Goal: Find contact information: Obtain details needed to contact an individual or organization

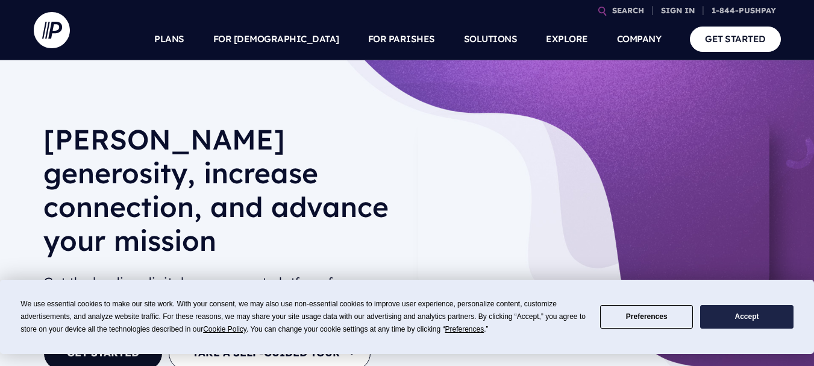
click at [763, 318] on button "Accept" at bounding box center [746, 317] width 93 height 24
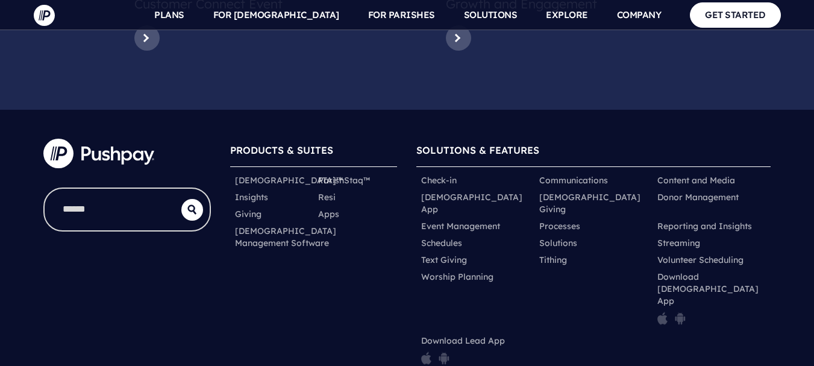
scroll to position [6321, 0]
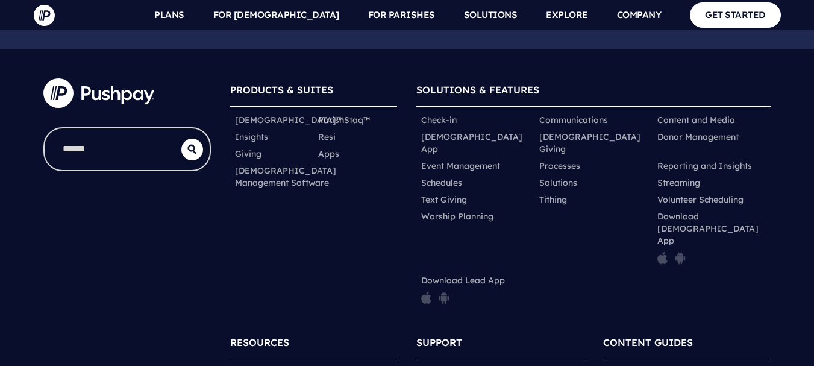
drag, startPoint x: 818, startPoint y: 33, endPoint x: 806, endPoint y: 340, distance: 307.6
click at [533, 365] on link "Contact" at bounding box center [521, 372] width 32 height 12
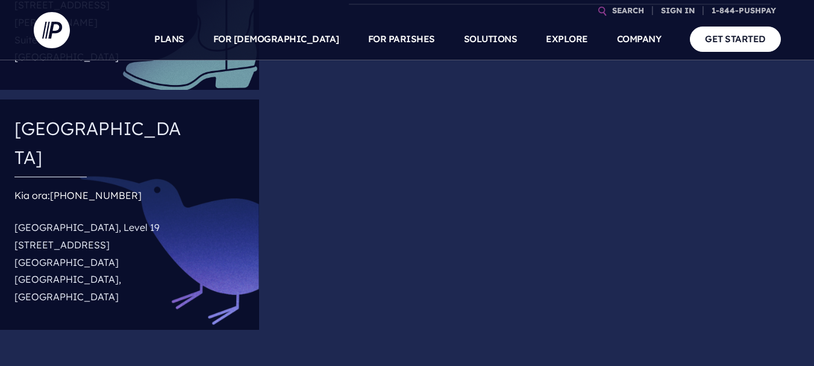
scroll to position [418, 0]
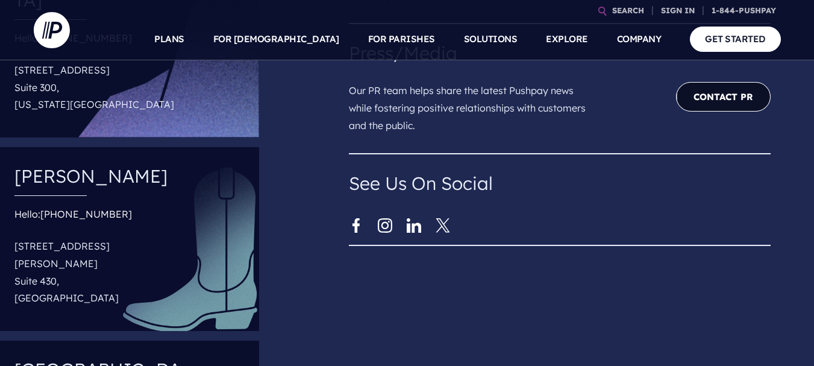
click at [733, 102] on link "Contact PR" at bounding box center [723, 97] width 95 height 30
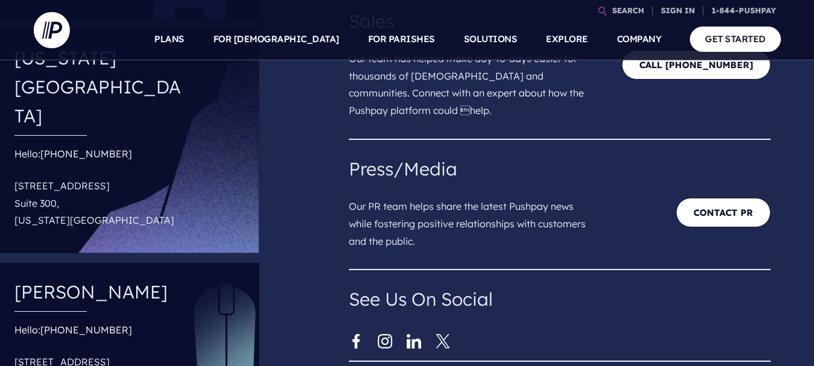
scroll to position [301, 0]
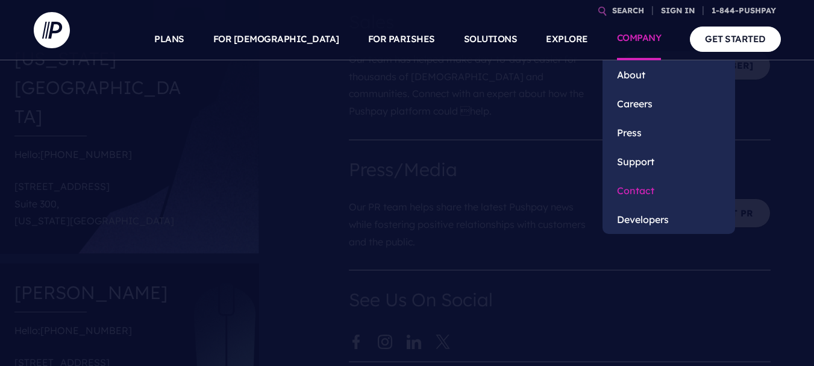
click at [635, 186] on link "Contact" at bounding box center [669, 190] width 133 height 29
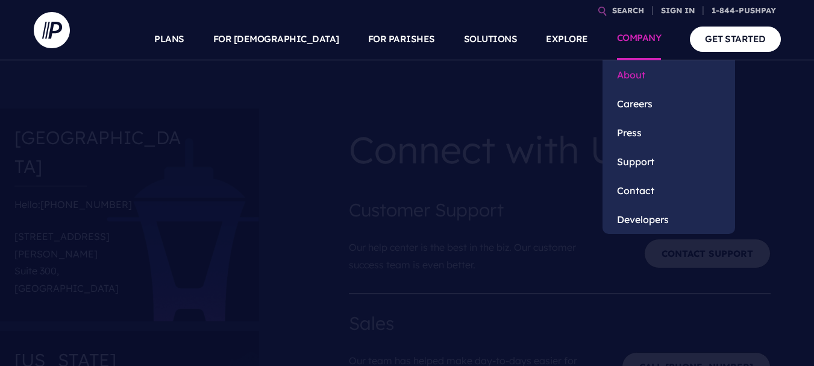
click at [647, 80] on link "About" at bounding box center [669, 74] width 133 height 29
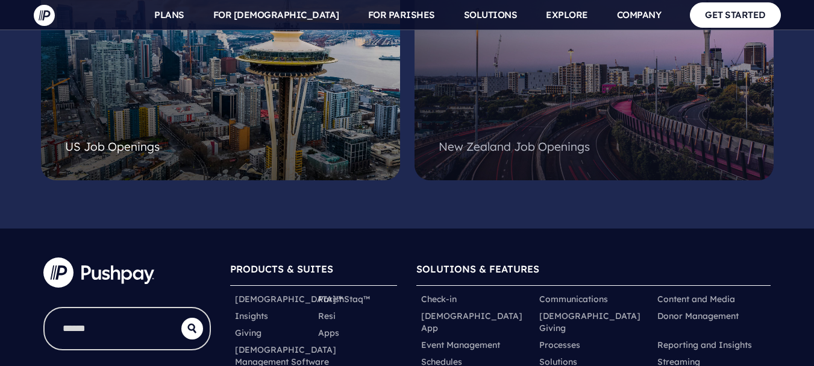
scroll to position [3255, 0]
